Goal: Task Accomplishment & Management: Complete application form

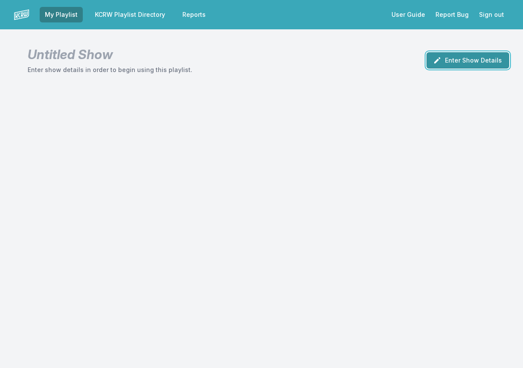
click at [462, 66] on button "Enter Show Details" at bounding box center [467, 60] width 83 height 16
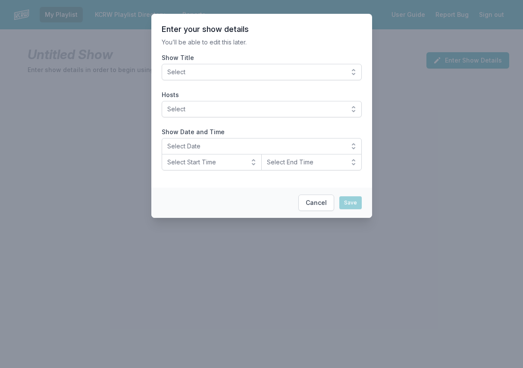
click at [232, 67] on button "Select" at bounding box center [262, 72] width 200 height 16
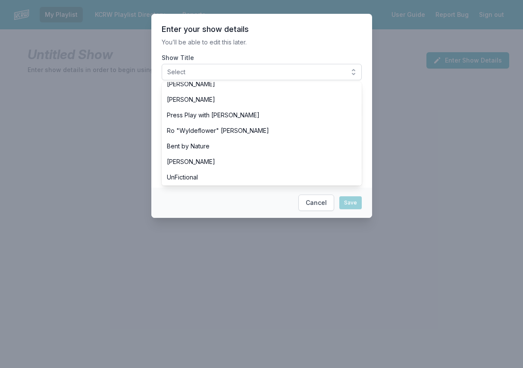
scroll to position [331, 0]
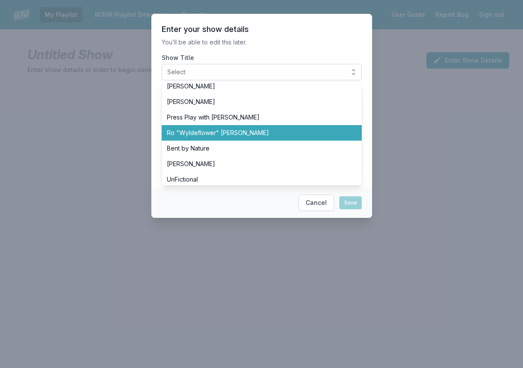
click at [203, 132] on span "Ro "Wyldeflower" [PERSON_NAME]" at bounding box center [256, 132] width 179 height 9
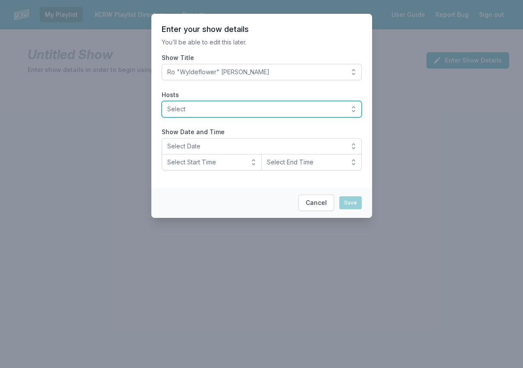
click at [194, 106] on span "Select" at bounding box center [255, 109] width 177 height 9
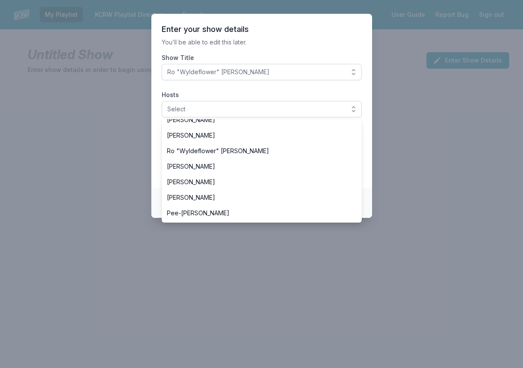
scroll to position [342, 0]
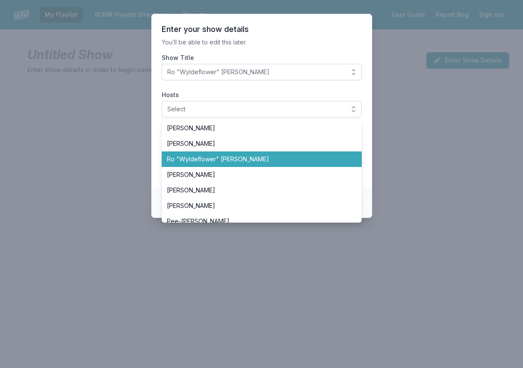
click at [198, 159] on span "Ro "Wyldeflower" [PERSON_NAME]" at bounding box center [256, 159] width 179 height 9
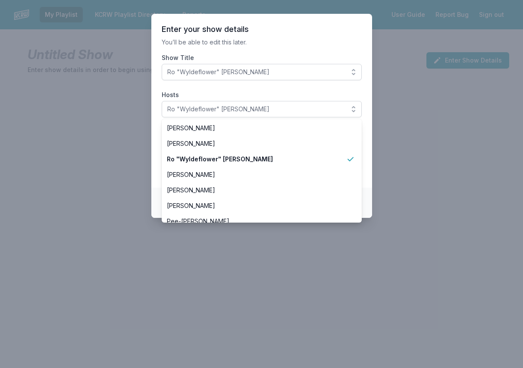
click at [153, 143] on section "Enter your show details You’ll be able to edit this later. Show Title Ro "Wylde…" at bounding box center [261, 101] width 221 height 174
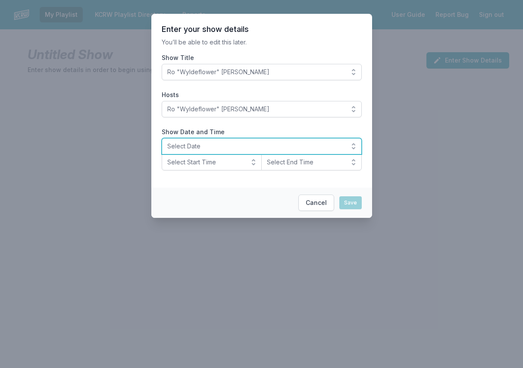
click at [195, 144] on span "Select Date" at bounding box center [255, 146] width 177 height 9
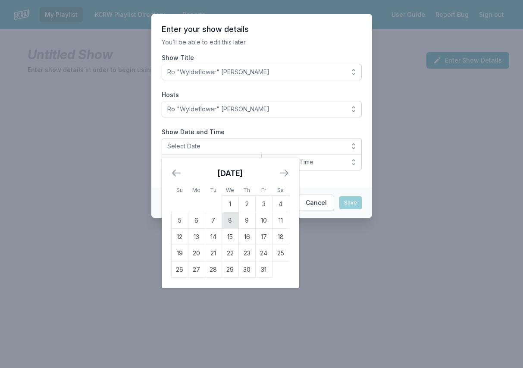
click at [228, 222] on td "8" at bounding box center [230, 220] width 17 height 16
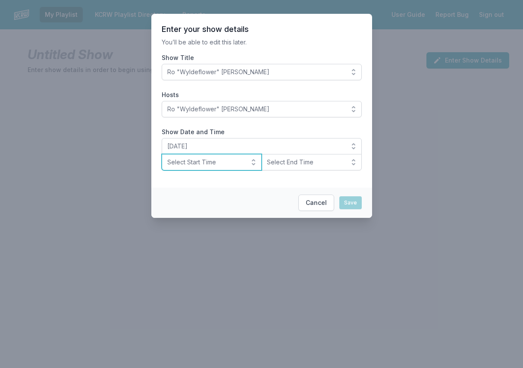
click at [180, 169] on button "Select Start Time" at bounding box center [212, 162] width 100 height 16
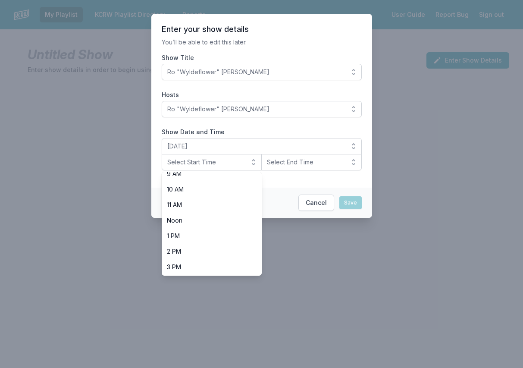
scroll to position [273, 0]
click at [173, 251] on span "10 PM" at bounding box center [207, 250] width 80 height 9
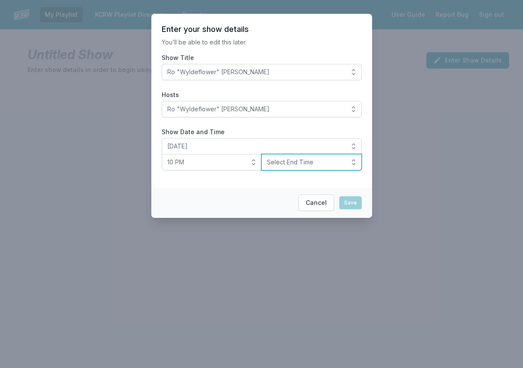
click at [285, 159] on span "Select End Time" at bounding box center [305, 162] width 77 height 9
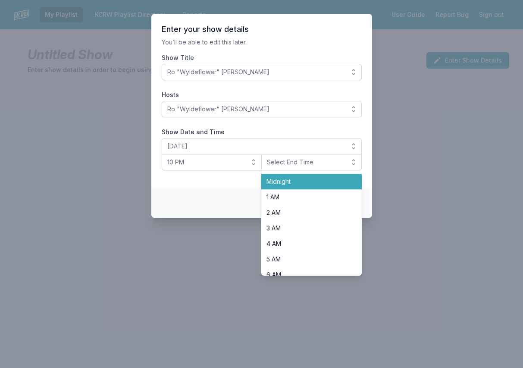
click at [286, 181] on span "Midnight" at bounding box center [306, 181] width 80 height 9
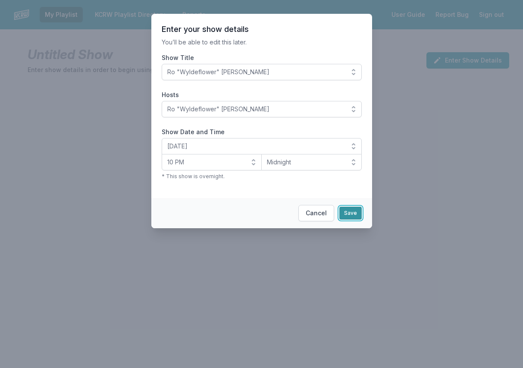
click at [352, 214] on button "Save" at bounding box center [350, 213] width 22 height 13
